Goal: Transaction & Acquisition: Purchase product/service

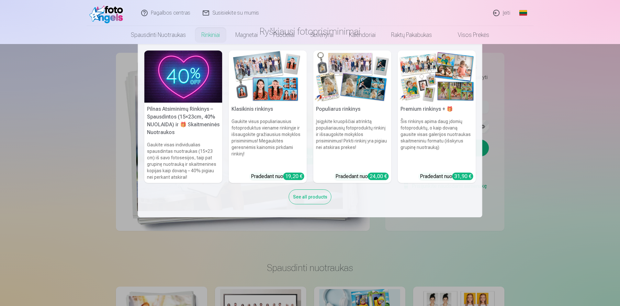
scroll to position [97, 0]
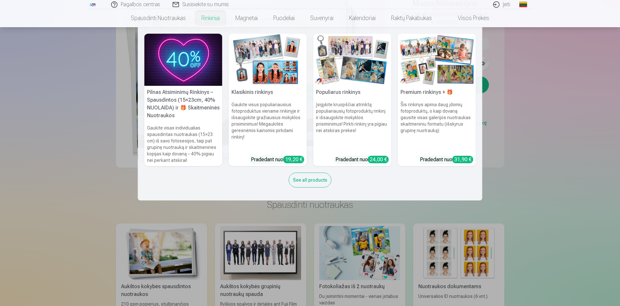
click at [311, 180] on div "See all products" at bounding box center [310, 180] width 43 height 15
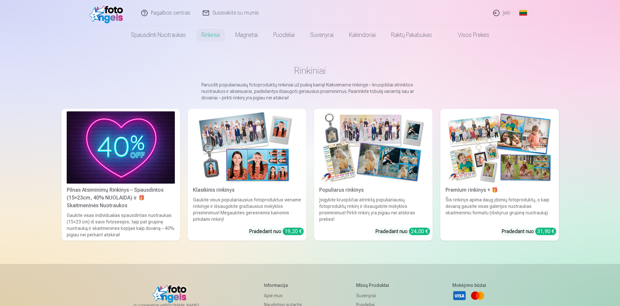
click at [488, 170] on img at bounding box center [499, 147] width 108 height 72
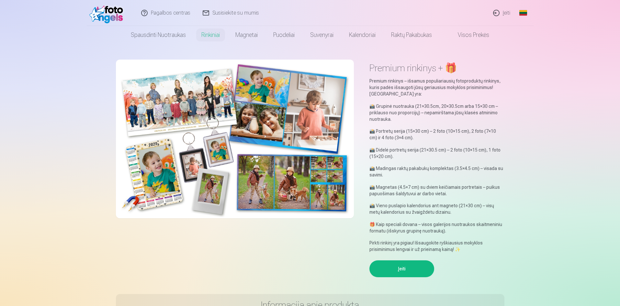
drag, startPoint x: 474, startPoint y: 159, endPoint x: 452, endPoint y: 178, distance: 29.4
click at [452, 178] on div "Premium rinkinys – išsamus populiariausių fotoproduktų rinkinys, kuris padės iš…" at bounding box center [436, 165] width 135 height 175
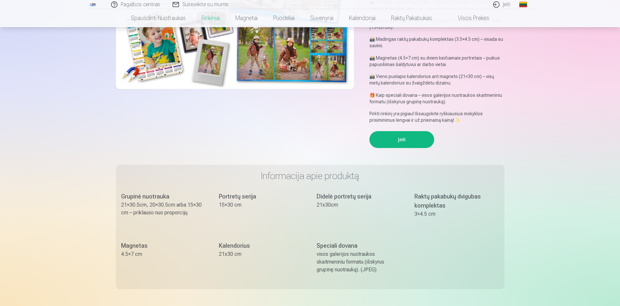
scroll to position [129, 0]
drag, startPoint x: 433, startPoint y: 177, endPoint x: 387, endPoint y: 223, distance: 65.2
click at [387, 223] on div "Didelė portretų serija 21x30cm" at bounding box center [359, 210] width 85 height 36
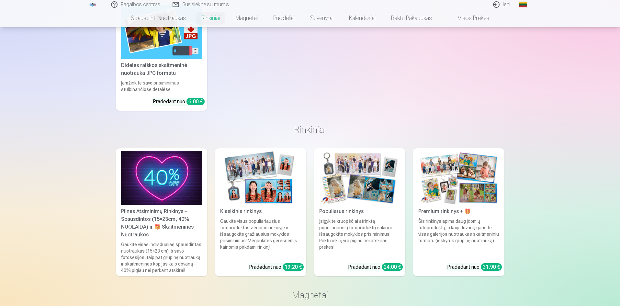
scroll to position [583, 0]
click at [354, 208] on div "Populiarus rinkinys" at bounding box center [360, 211] width 86 height 8
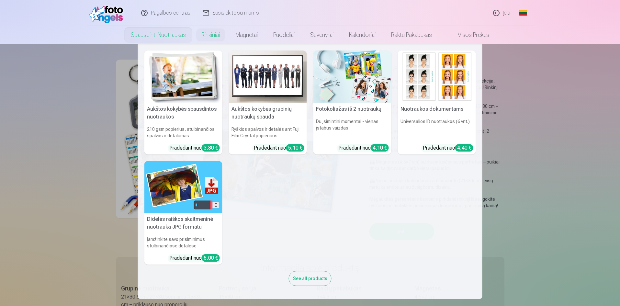
click at [159, 35] on link "Spausdinti nuotraukas" at bounding box center [158, 35] width 71 height 18
